Goal: Transaction & Acquisition: Purchase product/service

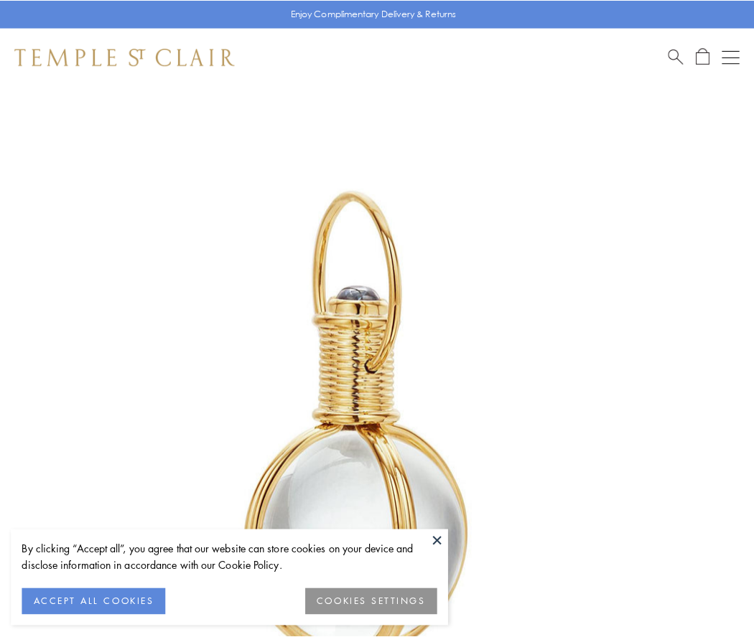
scroll to position [375, 0]
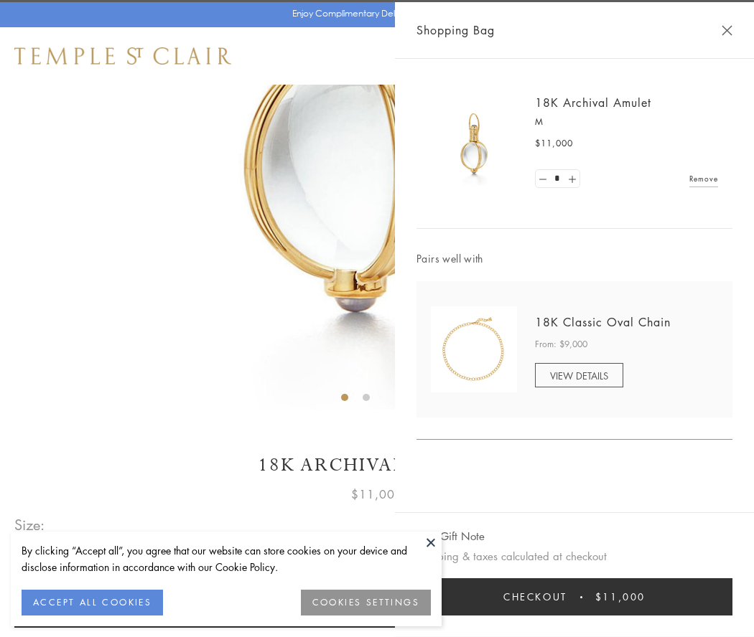
click at [574, 597] on button "Checkout $11,000" at bounding box center [574, 597] width 316 height 37
